Goal: Task Accomplishment & Management: Use online tool/utility

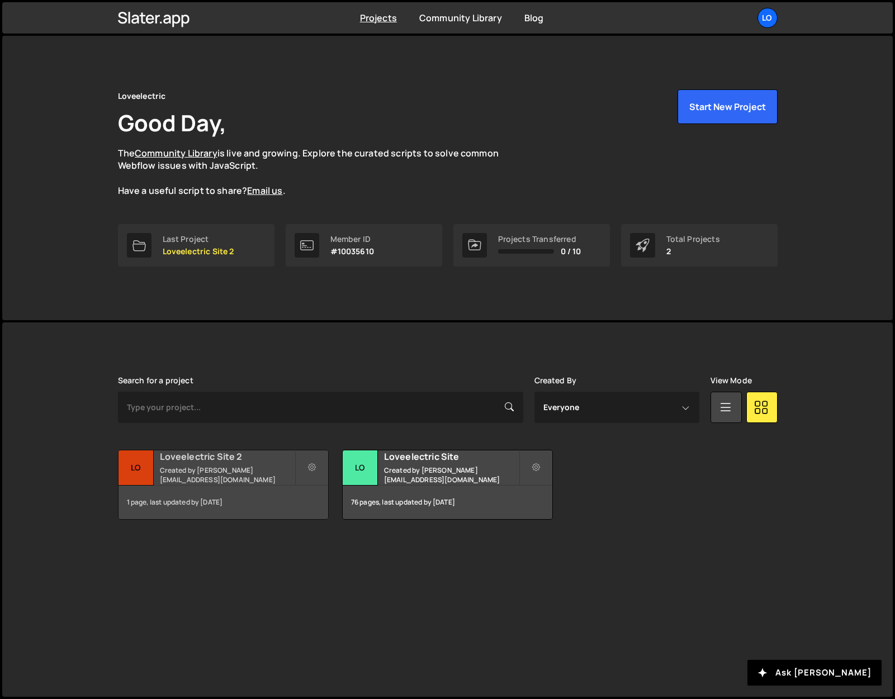
click at [192, 463] on h2 "Loveelectric Site 2" at bounding box center [227, 457] width 135 height 12
click at [187, 470] on small "Created by [PERSON_NAME][EMAIL_ADDRESS][DOMAIN_NAME]" at bounding box center [227, 475] width 135 height 19
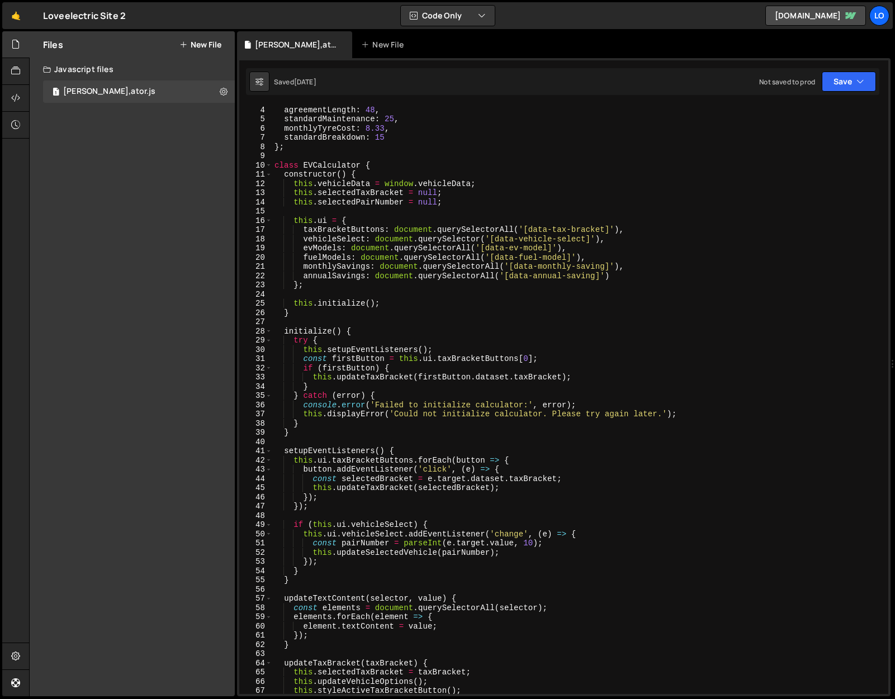
scroll to position [91, 0]
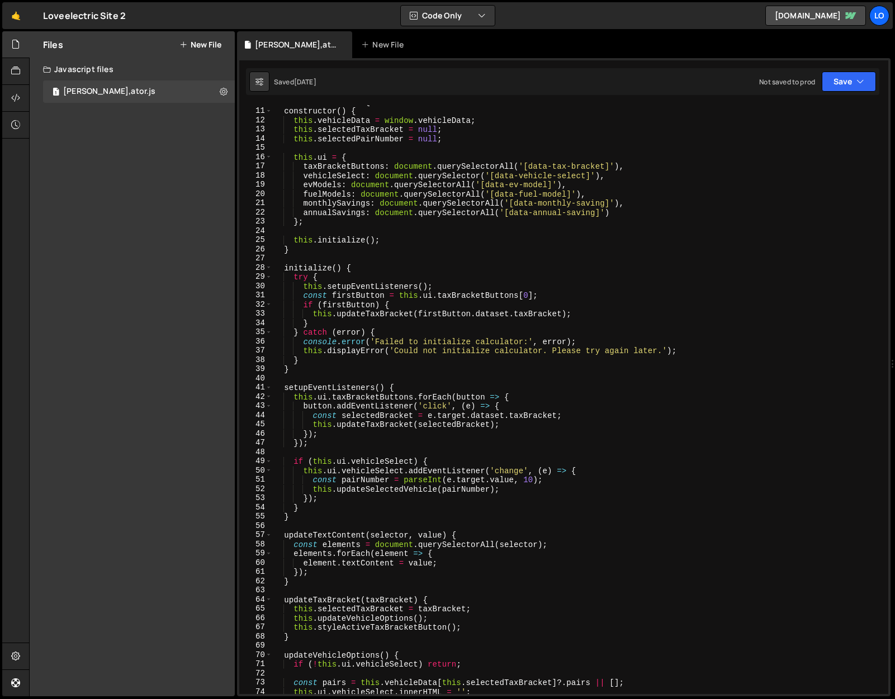
type textarea "initialize() {"
click at [830, 268] on div "class EVCalculator { constructor ( ) { this . vehicleData = window . vehicleDat…" at bounding box center [578, 401] width 612 height 608
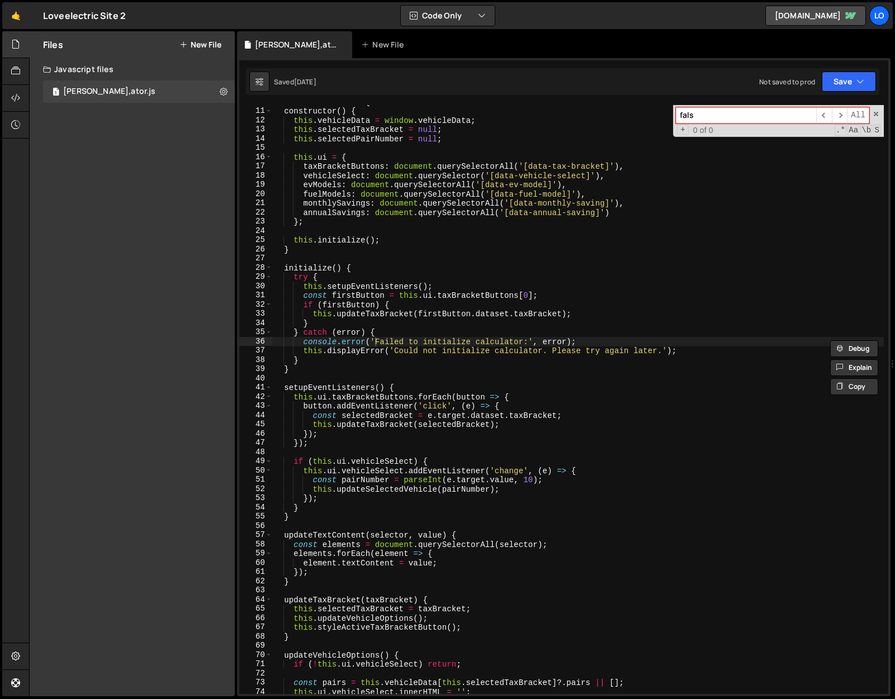
type input "false"
click at [876, 115] on span at bounding box center [876, 114] width 8 height 8
type textarea "console.error('Failed to initialize calculator:', error);"
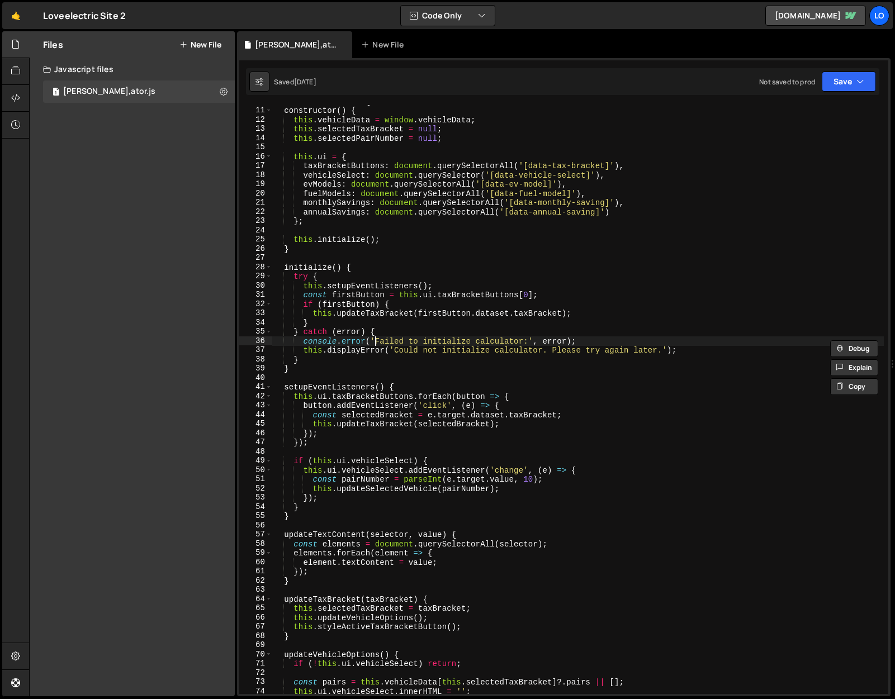
scroll to position [93, 0]
